Goal: Information Seeking & Learning: Stay updated

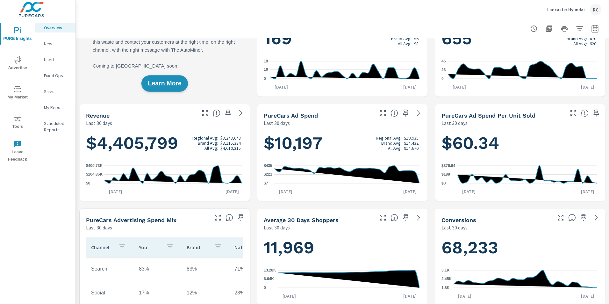
scroll to position [159, 0]
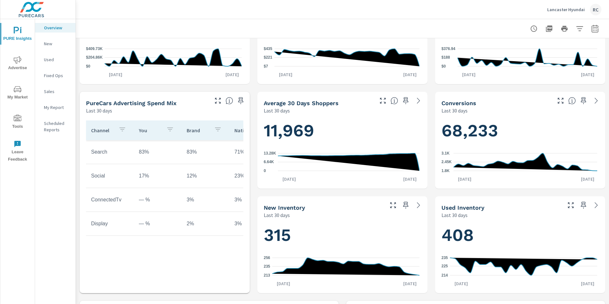
click at [17, 91] on icon "nav menu" at bounding box center [18, 89] width 8 height 8
